Goal: Task Accomplishment & Management: Complete application form

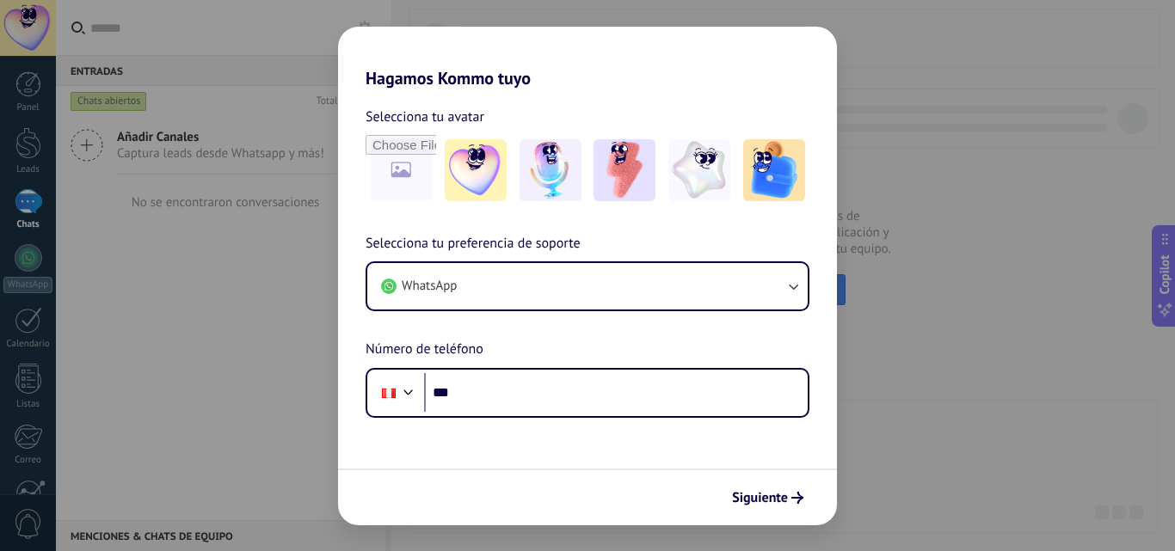
click at [241, 409] on div "Hagamos Kommo tuyo Selecciona tu avatar Selecciona tu preferencia de soporte Wh…" at bounding box center [587, 275] width 1175 height 551
click at [1015, 52] on div "Hagamos Kommo tuyo Selecciona tu avatar Selecciona tu preferencia de soporte Wh…" at bounding box center [587, 275] width 1175 height 551
click at [752, 504] on span "Siguiente" at bounding box center [760, 498] width 56 height 12
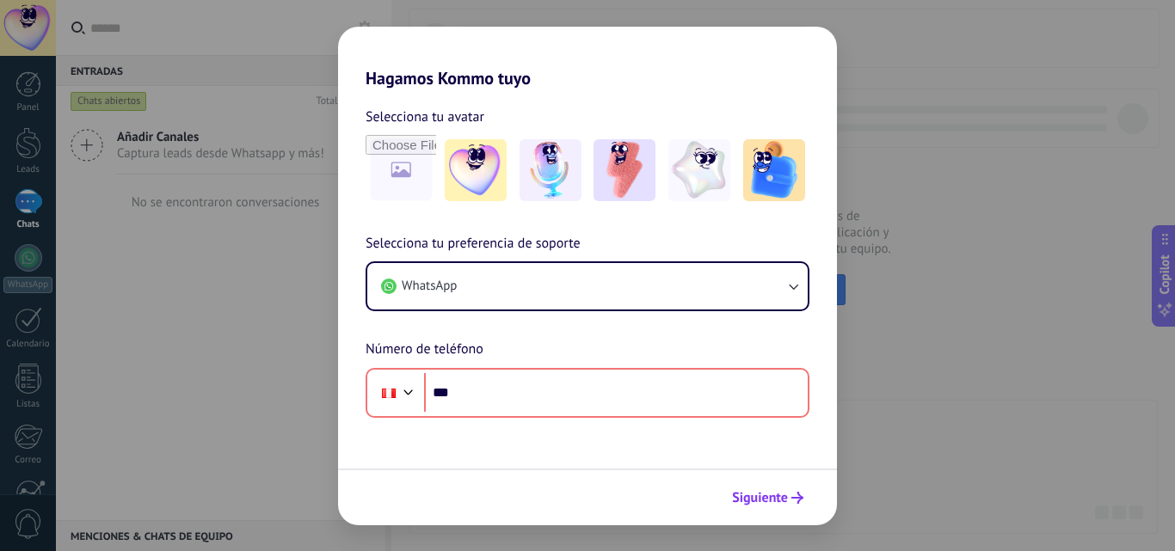
click at [752, 504] on span "Siguiente" at bounding box center [760, 498] width 56 height 12
click at [1035, 160] on div "Hagamos Kommo tuyo Selecciona tu avatar Selecciona tu preferencia de soporte Wh…" at bounding box center [587, 275] width 1175 height 551
click at [385, 185] on input "file" at bounding box center [400, 170] width 67 height 67
type input "**********"
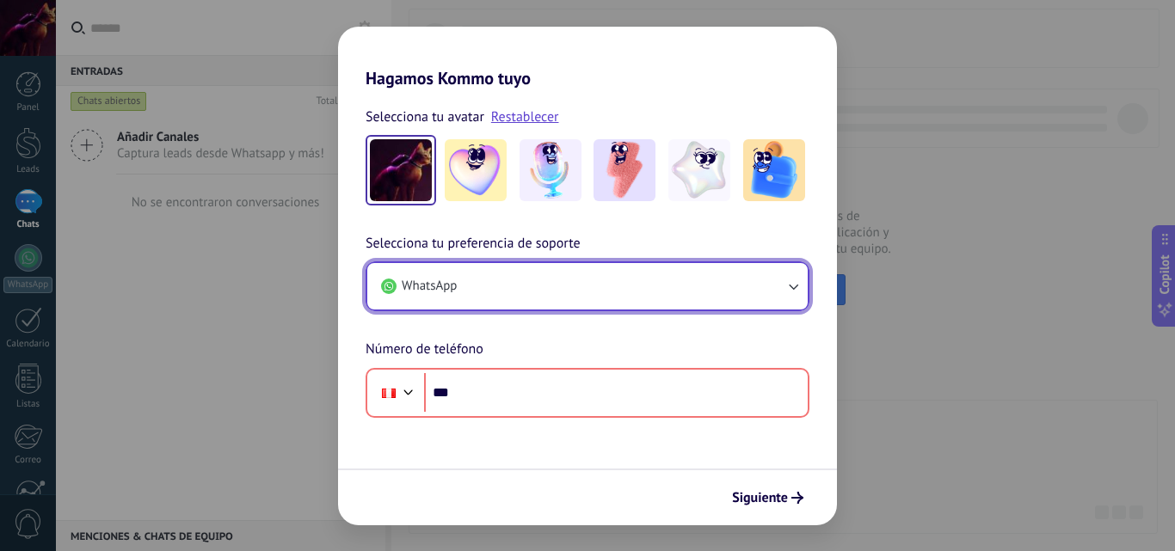
click at [578, 285] on button "WhatsApp" at bounding box center [587, 286] width 440 height 46
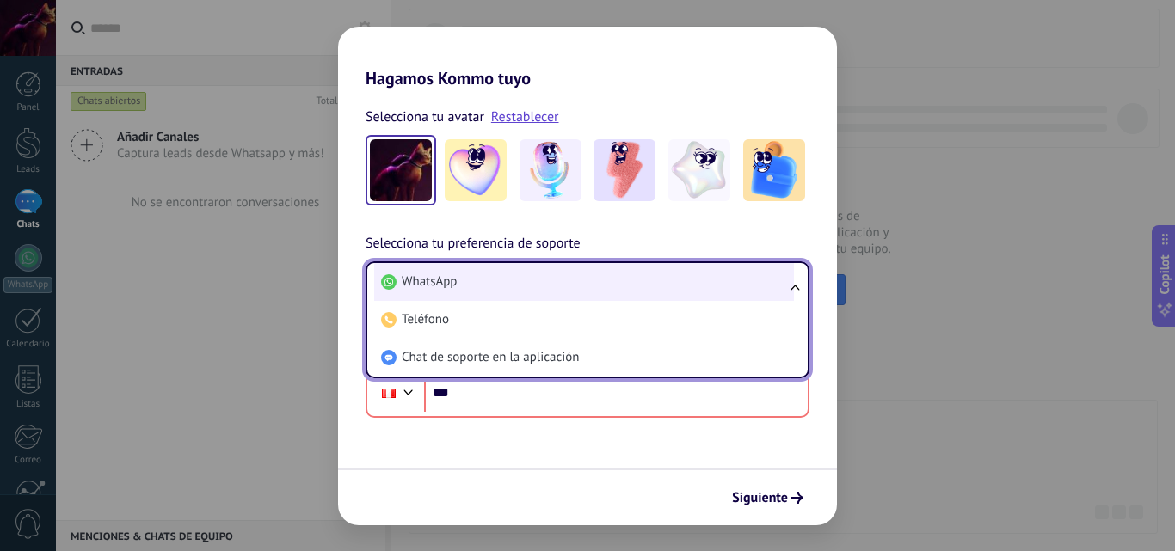
click at [521, 275] on li "WhatsApp" at bounding box center [584, 282] width 420 height 38
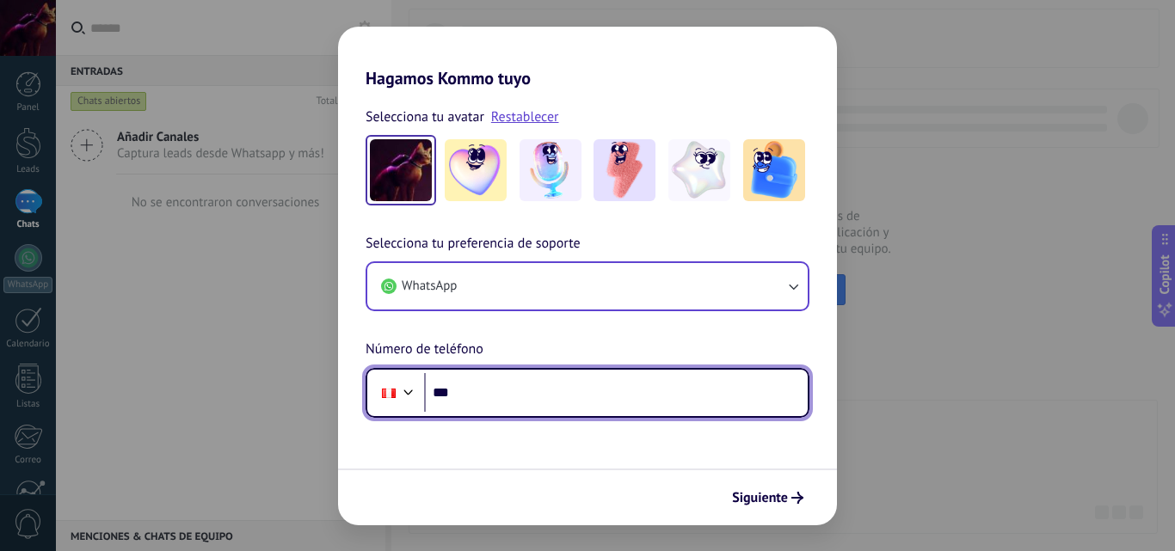
click at [501, 396] on input "***" at bounding box center [616, 393] width 384 height 40
type input "**********"
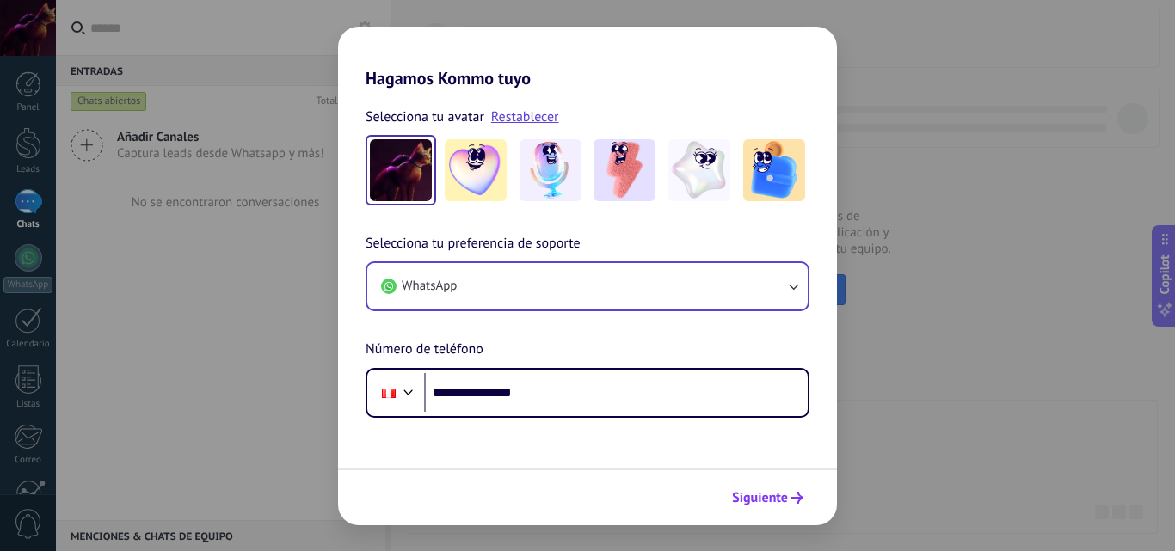
click at [748, 497] on span "Siguiente" at bounding box center [760, 498] width 56 height 12
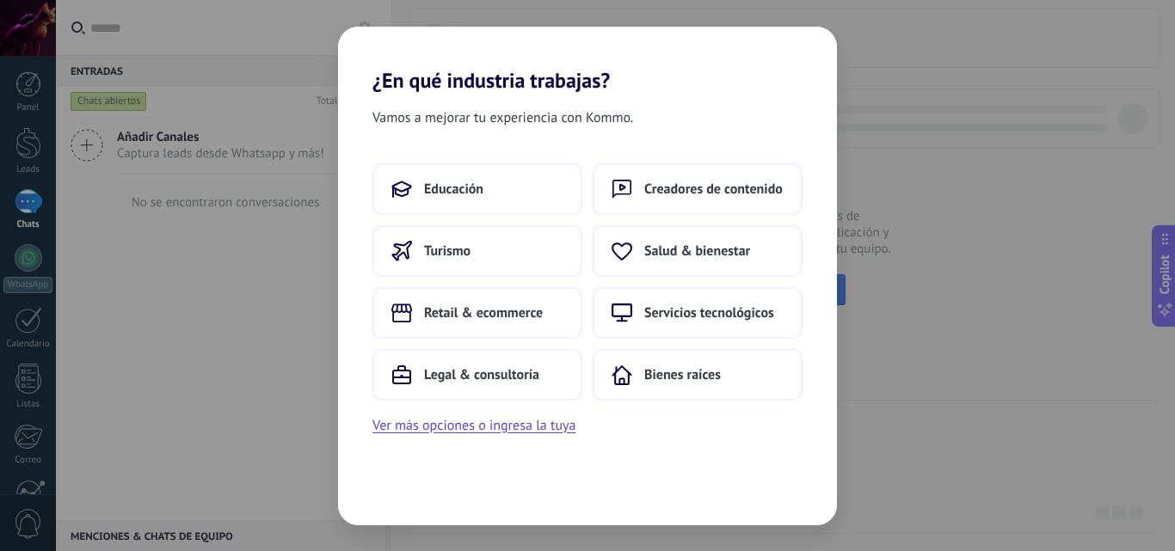
click at [939, 291] on div "¿En qué industria trabajas? Vamos a mejorar tu experiencia con Kommo. Educación…" at bounding box center [587, 275] width 1175 height 551
drag, startPoint x: 741, startPoint y: 47, endPoint x: 1076, endPoint y: 79, distance: 337.0
click at [1048, 78] on div "¿En qué industria trabajas? Vamos a mejorar tu experiencia con Kommo. Educación…" at bounding box center [587, 275] width 1175 height 551
click at [1083, 262] on div "¿En qué industria trabajas? Vamos a mejorar tu experiencia con Kommo. Educación…" at bounding box center [587, 275] width 1175 height 551
click at [1162, 304] on div "¿En qué industria trabajas? Vamos a mejorar tu experiencia con Kommo. Educación…" at bounding box center [587, 275] width 1175 height 551
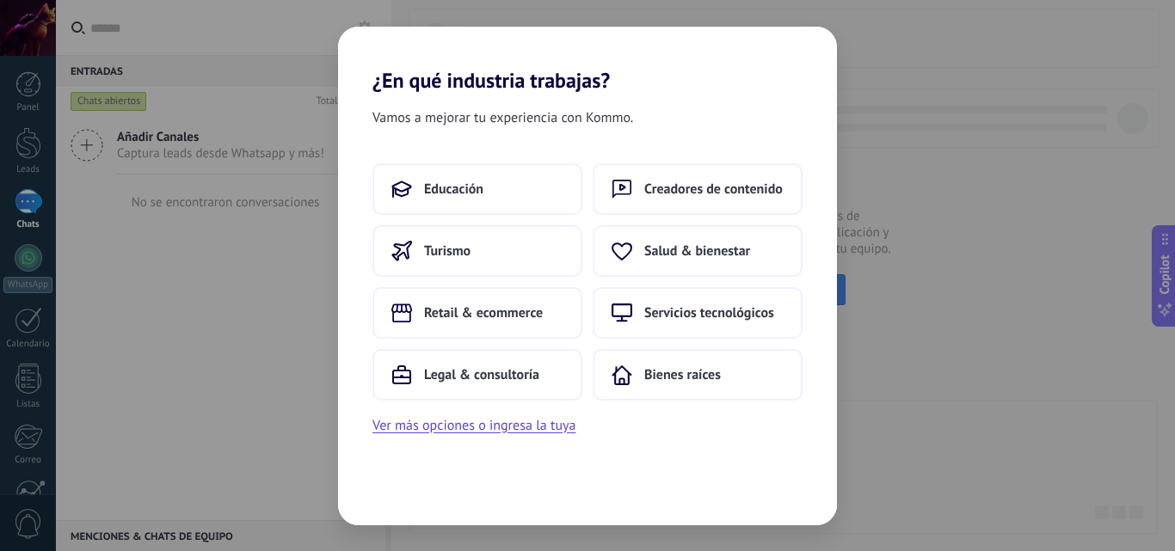
click at [951, 413] on div "¿En qué industria trabajas? Vamos a mejorar tu experiencia con Kommo. Educación…" at bounding box center [587, 275] width 1175 height 551
click at [503, 432] on button "Ver más opciones o ingresa la tuya" at bounding box center [473, 426] width 203 height 22
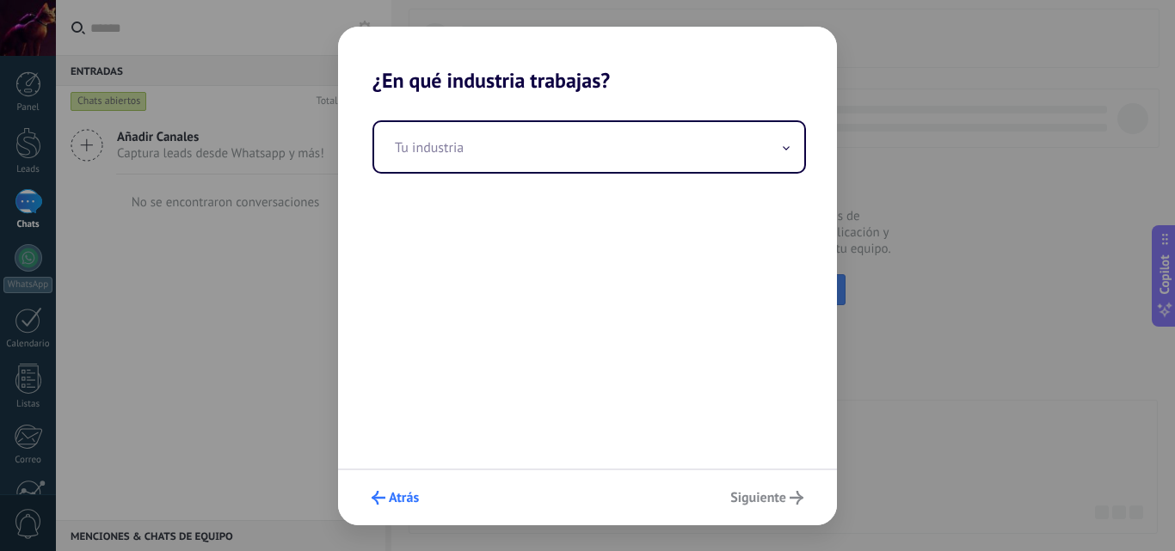
click at [419, 497] on span "Atrás" at bounding box center [404, 498] width 30 height 12
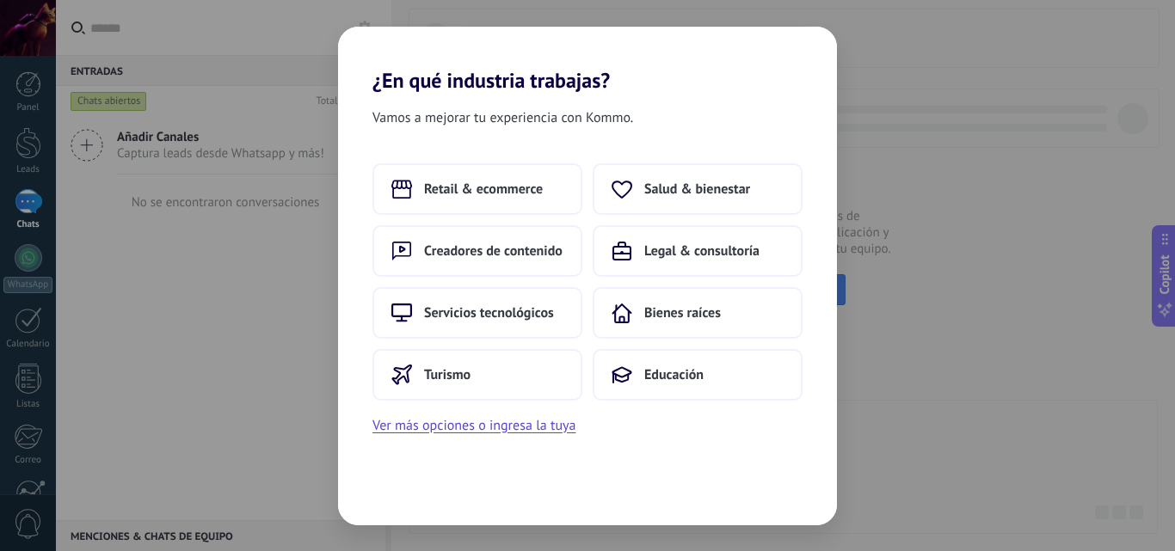
click at [129, 291] on div "¿En qué industria trabajas? Vamos a mejorar tu experiencia con Kommo. Retail & …" at bounding box center [587, 275] width 1175 height 551
click at [26, 259] on div "¿En qué industria trabajas? Vamos a mejorar tu experiencia con Kommo. Retail & …" at bounding box center [587, 275] width 1175 height 551
click at [23, 212] on div "¿En qué industria trabajas? Vamos a mejorar tu experiencia con Kommo. Retail & …" at bounding box center [587, 275] width 1175 height 551
click at [24, 155] on div "¿En qué industria trabajas? Vamos a mejorar tu experiencia con Kommo. Retail & …" at bounding box center [587, 275] width 1175 height 551
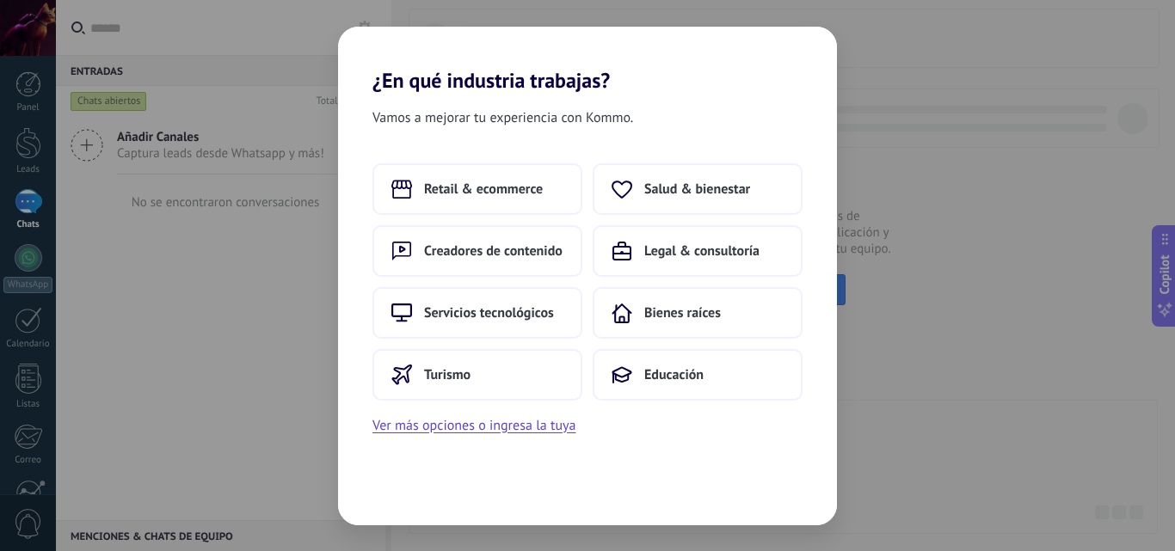
drag, startPoint x: 23, startPoint y: 107, endPoint x: 23, endPoint y: 153, distance: 46.5
click at [23, 114] on div "¿En qué industria trabajas? Vamos a mejorar tu experiencia con Kommo. Retail & …" at bounding box center [587, 275] width 1175 height 551
click at [160, 351] on div "¿En qué industria trabajas? Vamos a mejorar tu experiencia con Kommo. Retail & …" at bounding box center [587, 275] width 1175 height 551
drag, startPoint x: 44, startPoint y: 333, endPoint x: 34, endPoint y: 328, distance: 10.8
click at [34, 328] on div "¿En qué industria trabajas? Vamos a mejorar tu experiencia con Kommo. Retail & …" at bounding box center [587, 275] width 1175 height 551
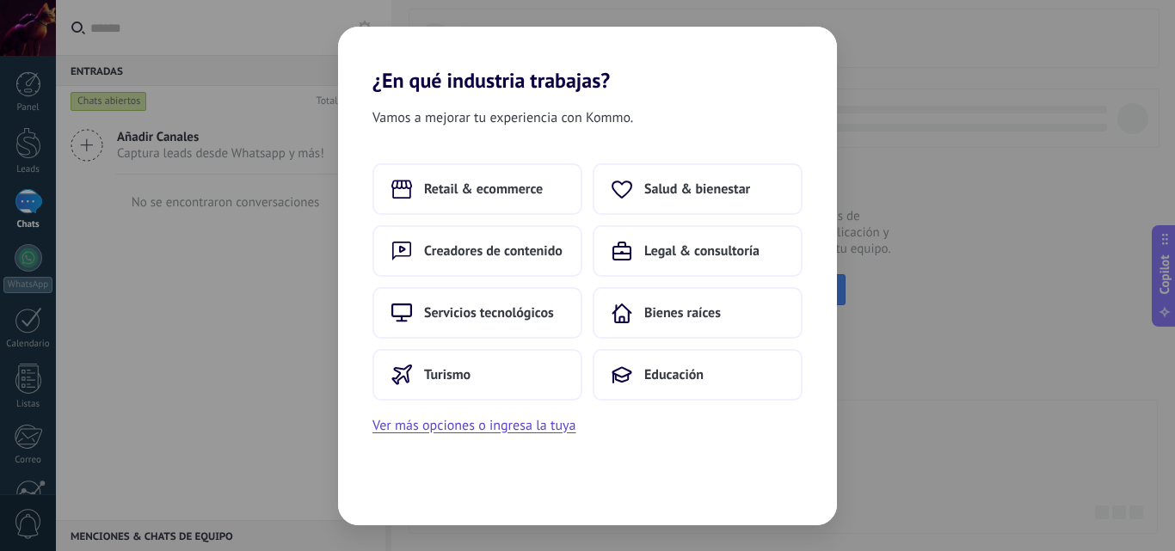
drag, startPoint x: 34, startPoint y: 328, endPoint x: 12, endPoint y: 87, distance: 241.9
click at [12, 183] on div "¿En qué industria trabajas? Vamos a mejorar tu experiencia con Kommo. Retail & …" at bounding box center [587, 275] width 1175 height 551
click at [16, 52] on div "¿En qué industria trabajas? Vamos a mejorar tu experiencia con Kommo. Retail & …" at bounding box center [587, 275] width 1175 height 551
click at [114, 205] on div "¿En qué industria trabajas? Vamos a mejorar tu experiencia con Kommo. Retail & …" at bounding box center [587, 275] width 1175 height 551
click at [300, 287] on div "¿En qué industria trabajas? Vamos a mejorar tu experiencia con Kommo. Retail & …" at bounding box center [587, 275] width 1175 height 551
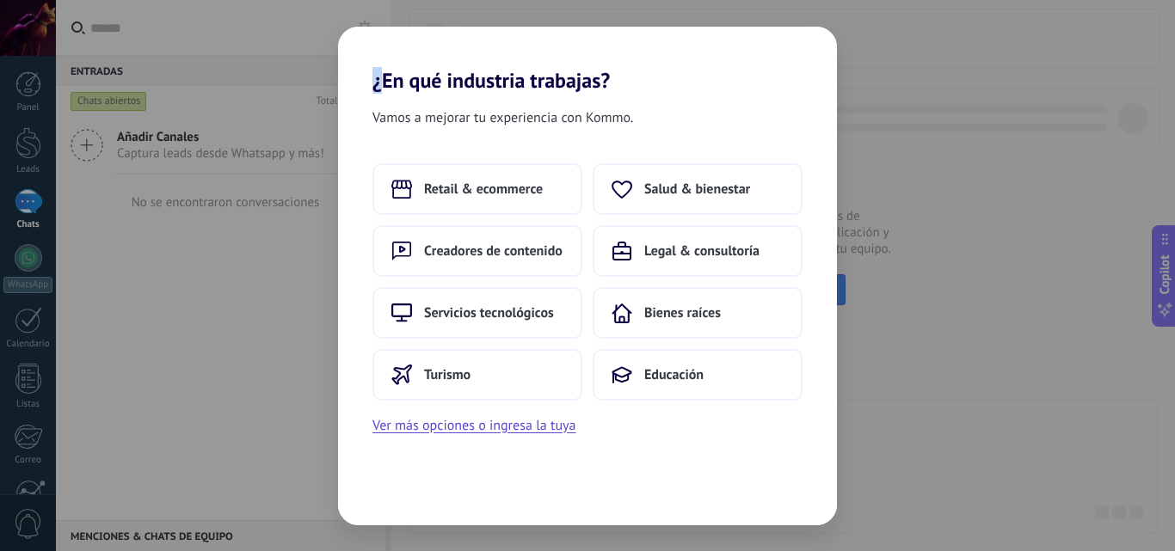
click at [300, 287] on div "¿En qué industria trabajas? Vamos a mejorar tu experiencia con Kommo. Retail & …" at bounding box center [587, 275] width 1175 height 551
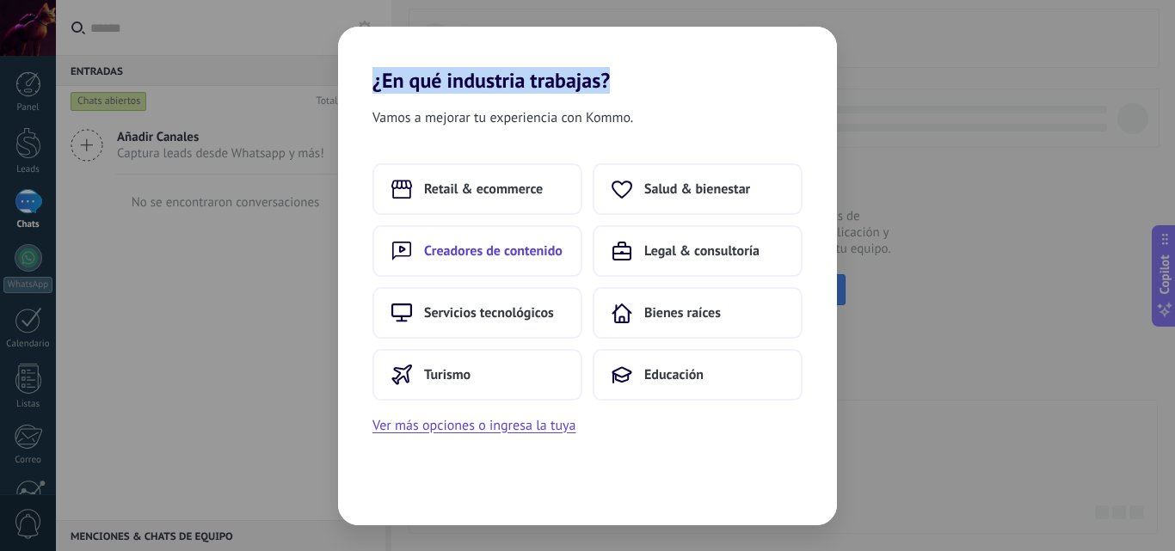
click at [559, 257] on span "Creadores de contenido" at bounding box center [493, 251] width 139 height 17
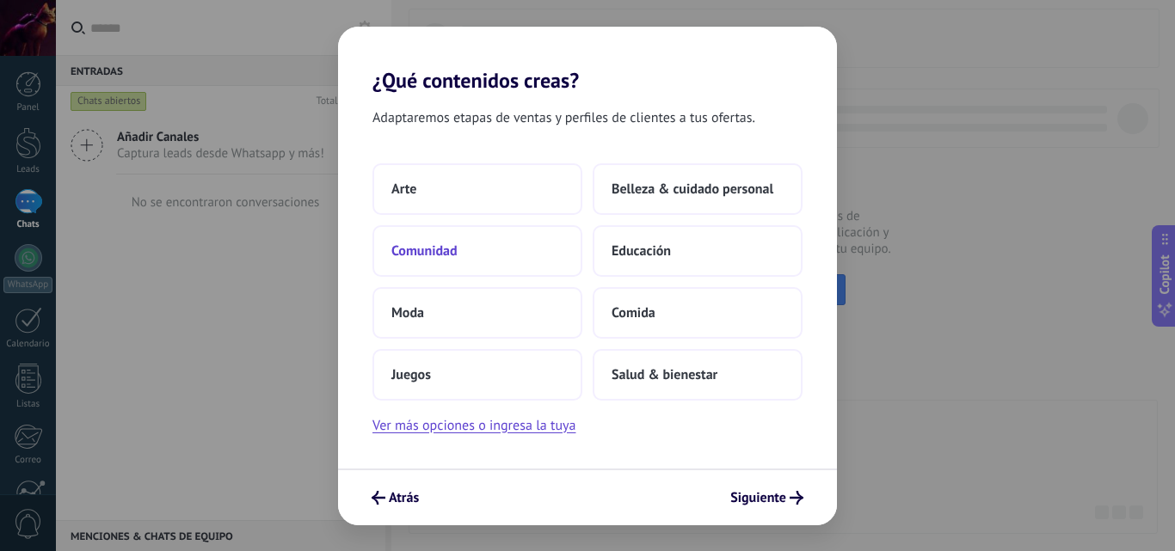
click at [490, 265] on button "Comunidad" at bounding box center [477, 251] width 210 height 52
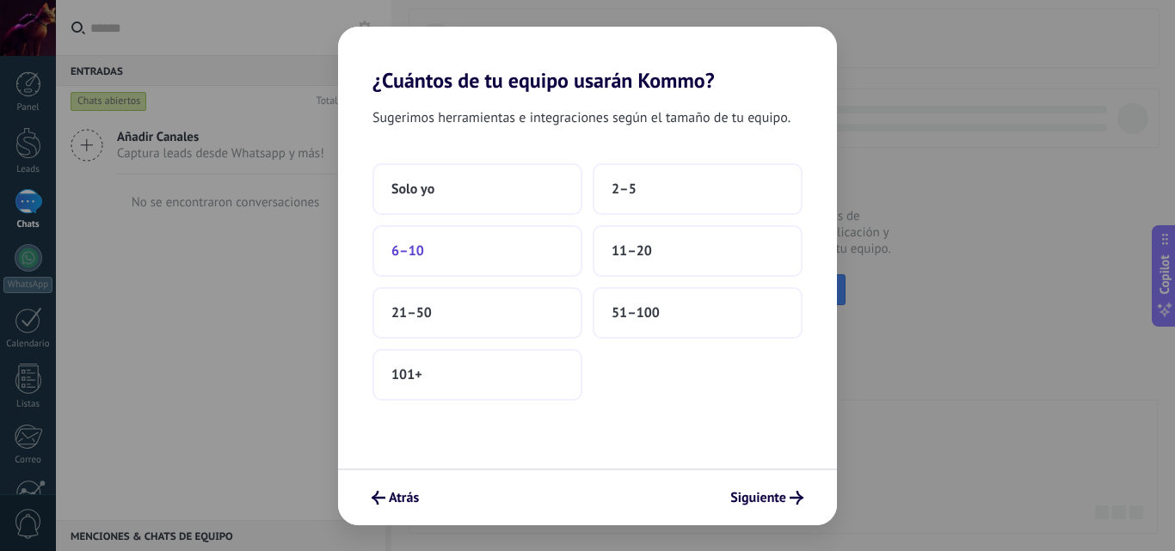
click at [482, 253] on button "6–10" at bounding box center [477, 251] width 210 height 52
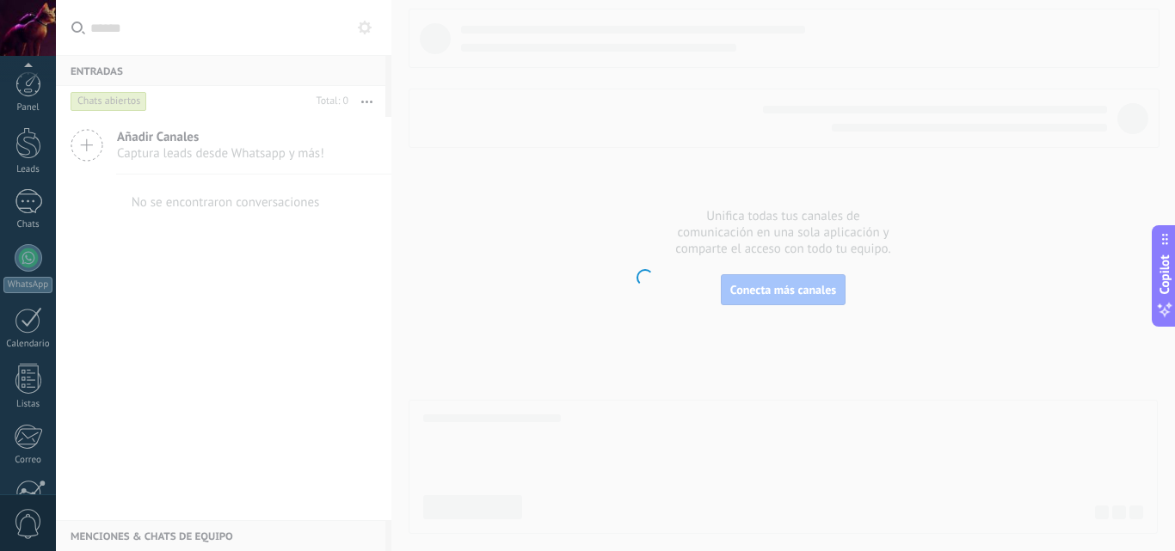
scroll to position [164, 0]
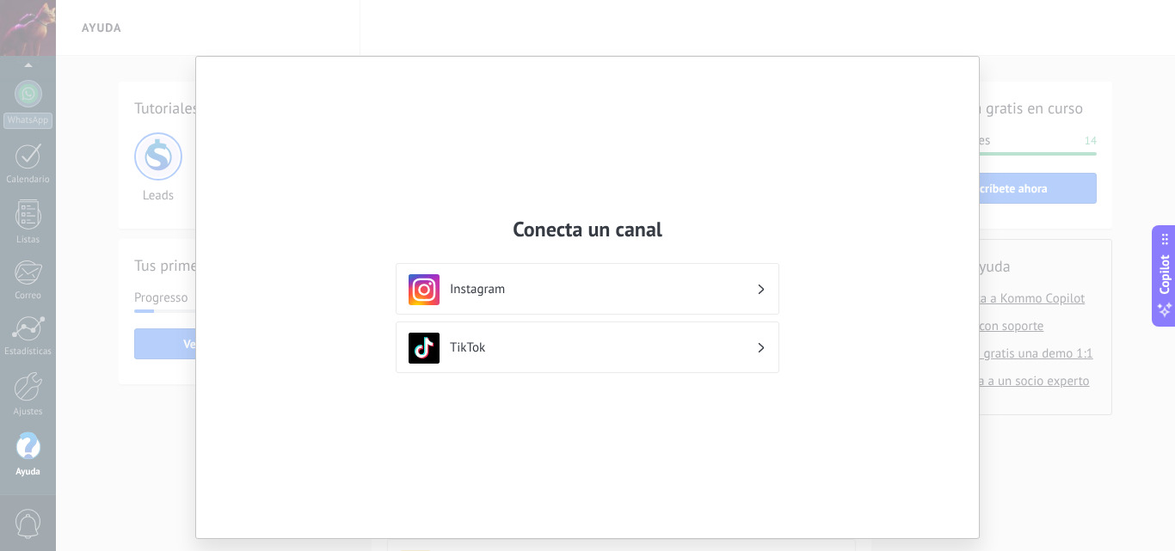
click at [1069, 80] on div "Conecta un canal Instagram TikTok" at bounding box center [587, 275] width 1175 height 551
click at [139, 245] on div "Conecta un canal Instagram TikTok" at bounding box center [587, 275] width 1175 height 551
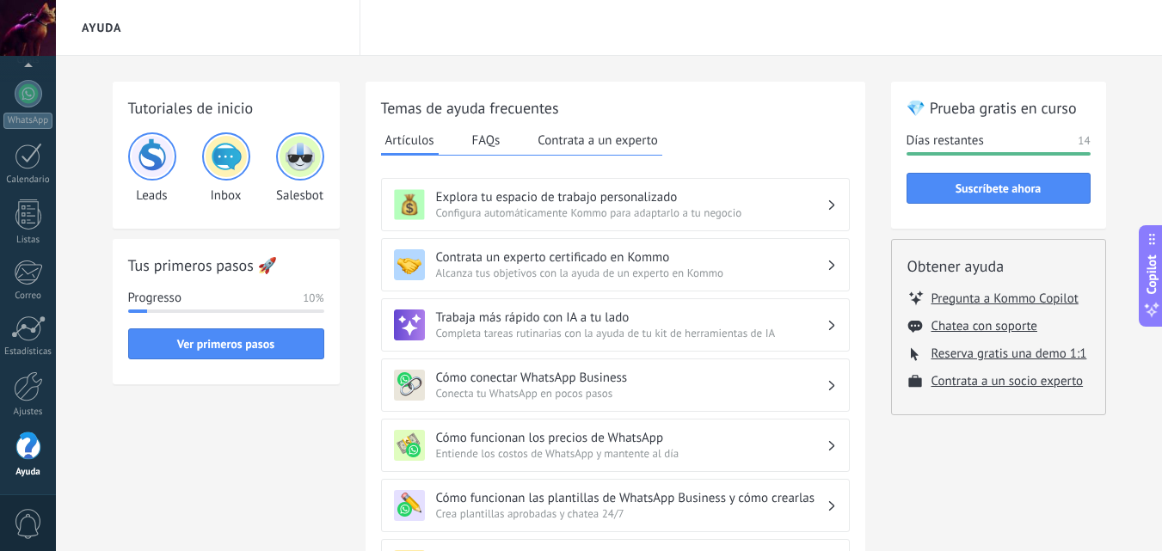
click at [16, 371] on div "Panel Leads Chats WhatsApp Clientes" at bounding box center [28, 201] width 56 height 588
click at [21, 391] on div at bounding box center [28, 387] width 29 height 30
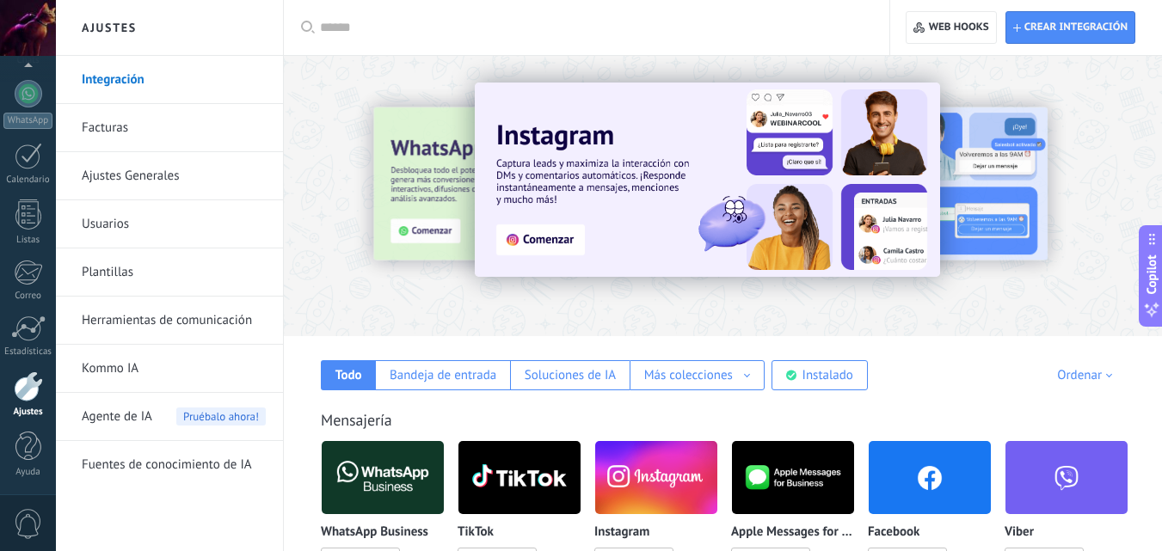
click at [434, 161] on div at bounding box center [302, 195] width 377 height 155
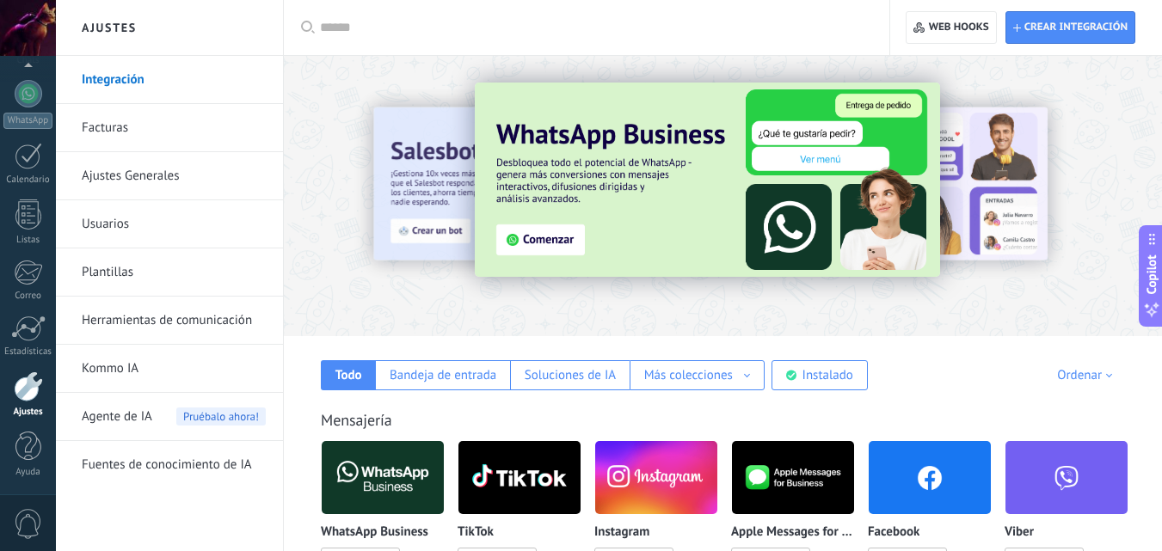
click at [155, 89] on link "Integración" at bounding box center [174, 80] width 184 height 48
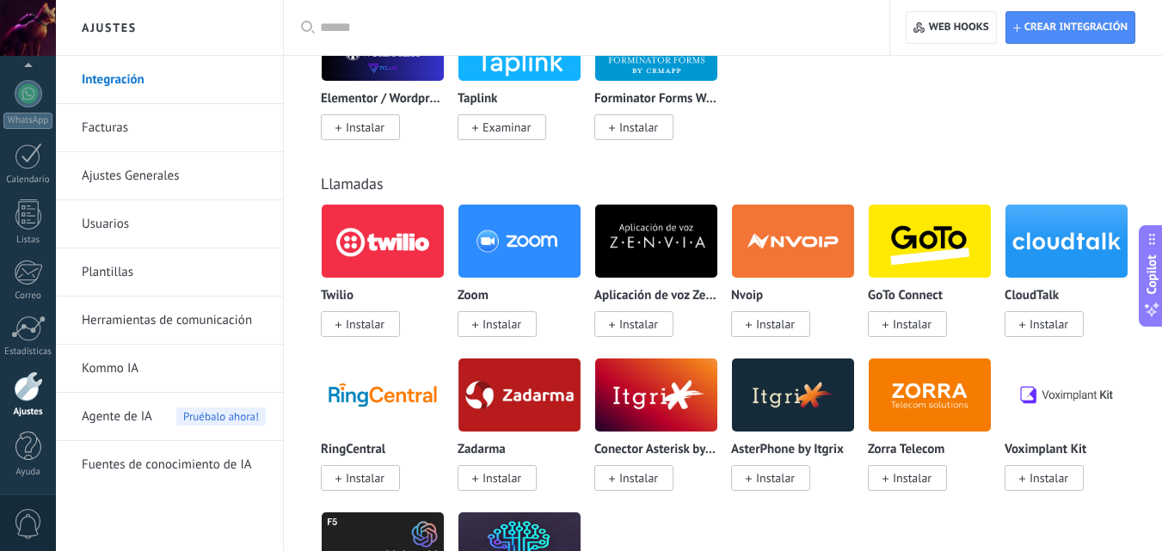
scroll to position [2170, 0]
